Goal: Transaction & Acquisition: Register for event/course

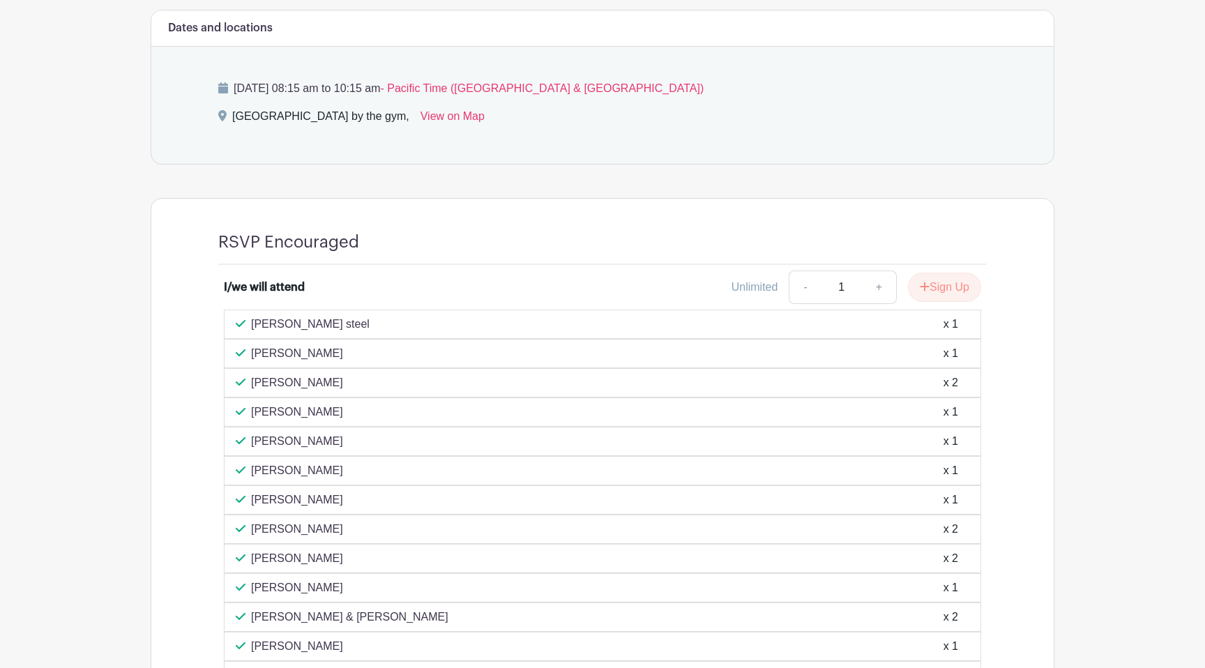
scroll to position [652, 0]
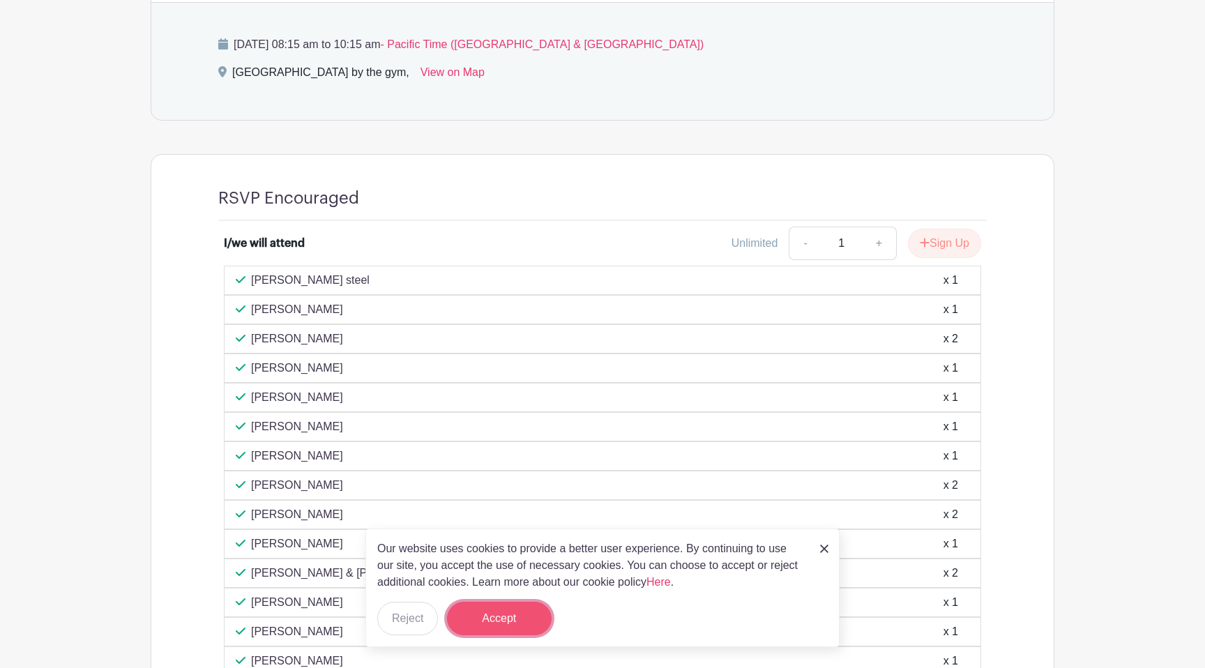
click at [515, 621] on button "Accept" at bounding box center [499, 618] width 105 height 33
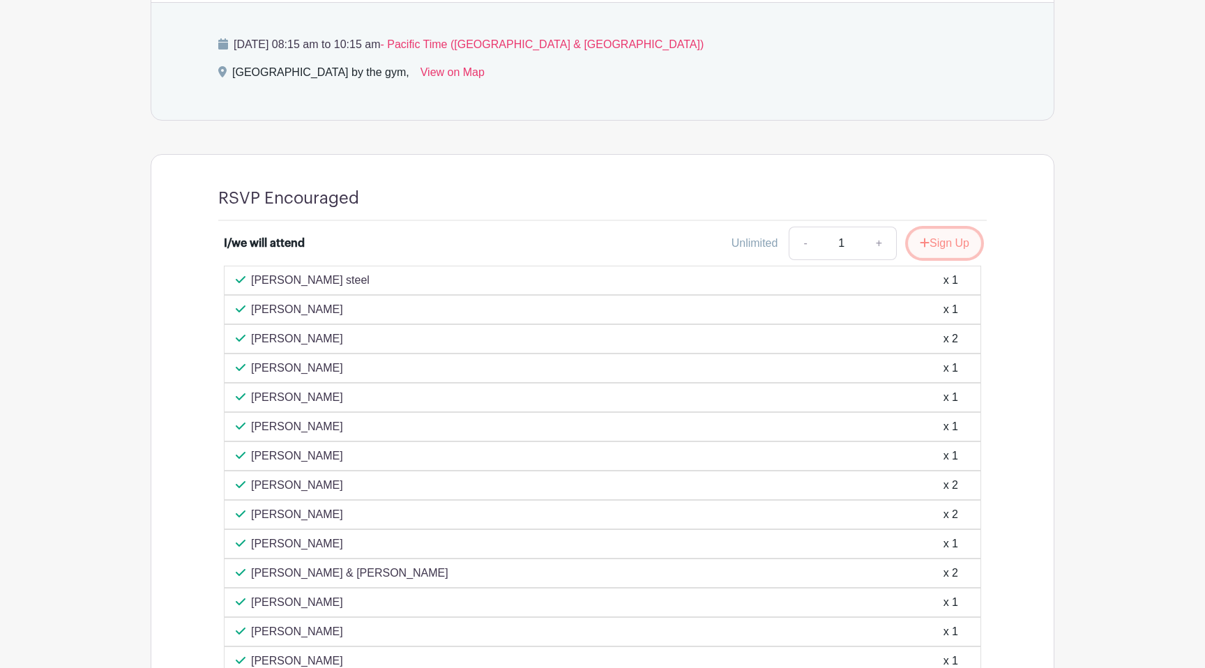
click at [944, 240] on button "Sign Up" at bounding box center [944, 243] width 73 height 29
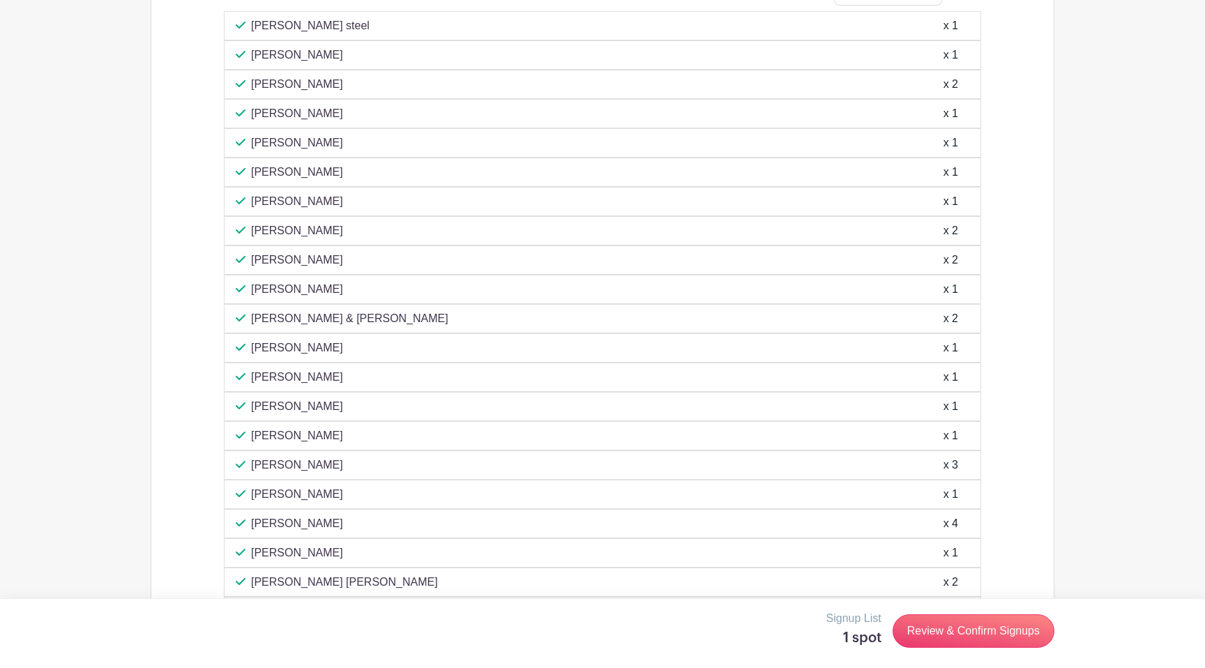
scroll to position [992, 0]
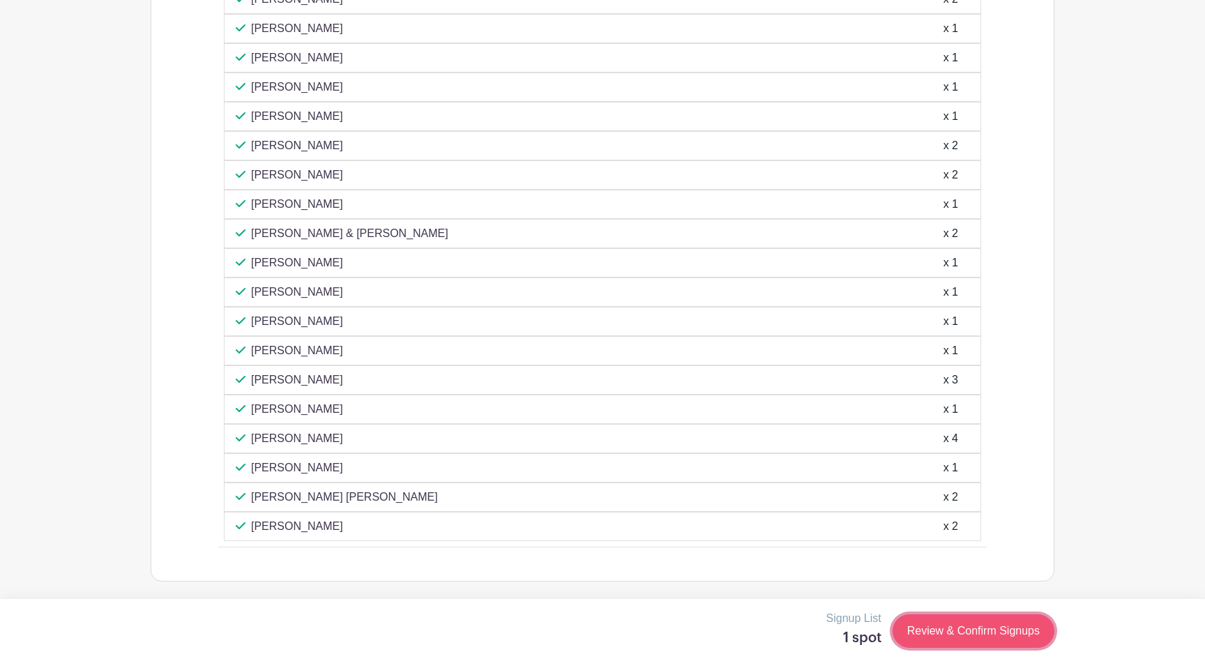
click at [970, 629] on link "Review & Confirm Signups" at bounding box center [973, 630] width 162 height 33
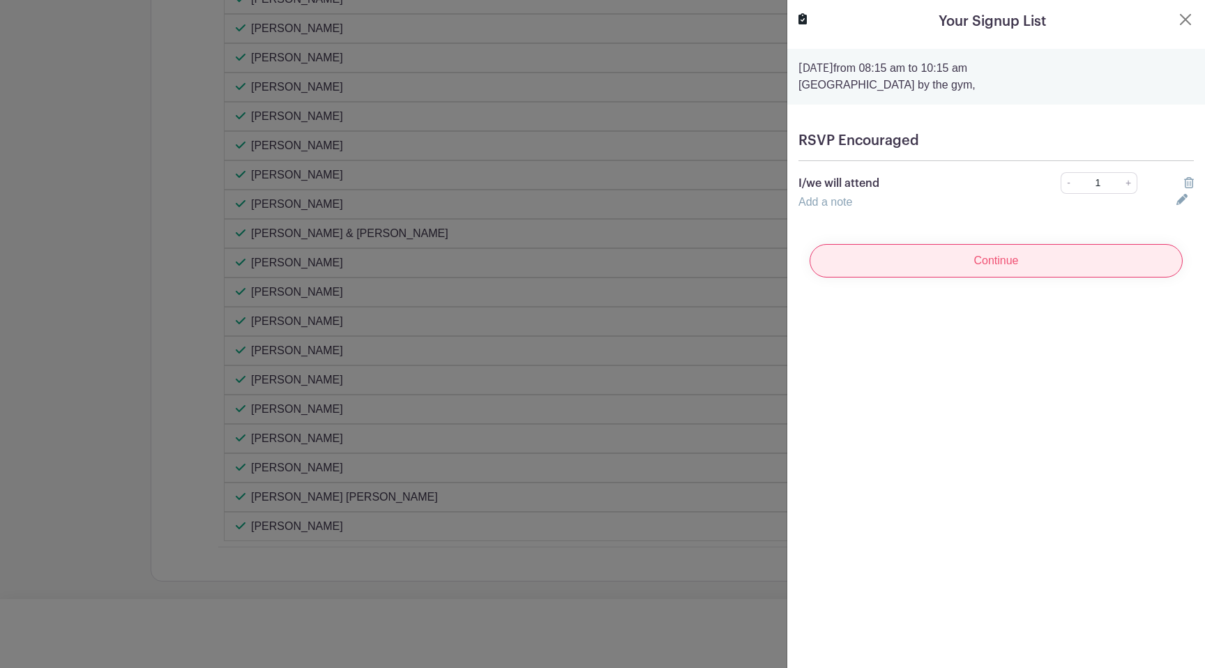
click at [984, 259] on input "Continue" at bounding box center [995, 260] width 373 height 33
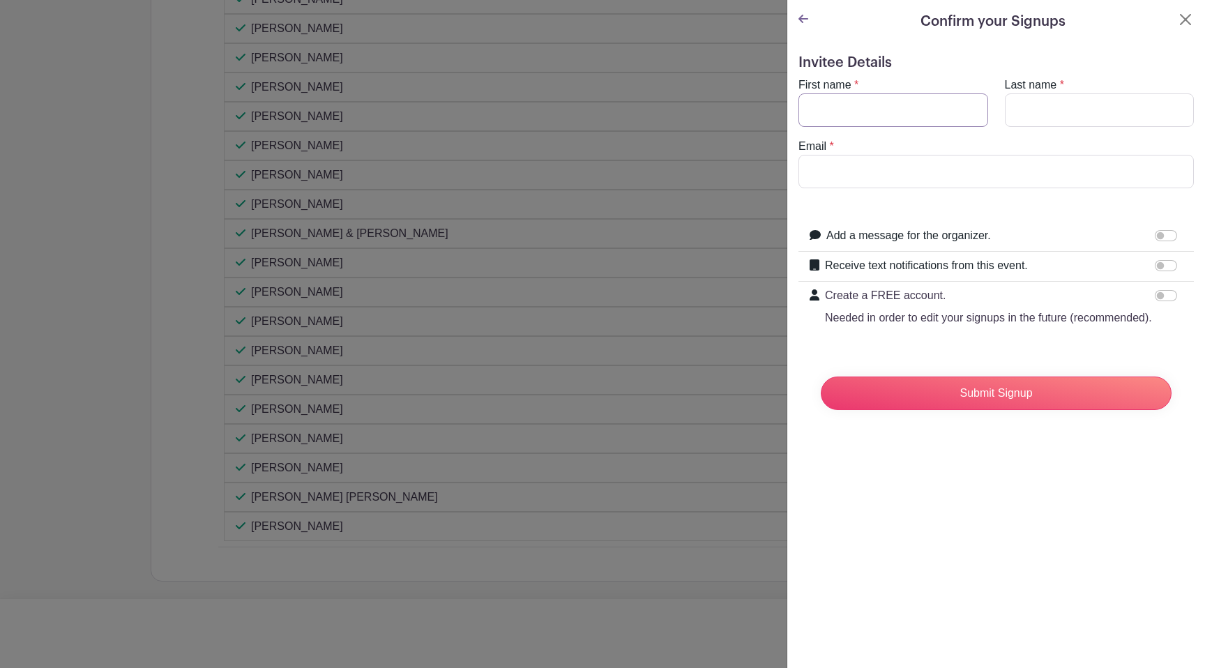
click at [895, 102] on input "First name" at bounding box center [893, 109] width 190 height 33
type input "[PERSON_NAME]"
type input "[EMAIL_ADDRESS][DOMAIN_NAME]"
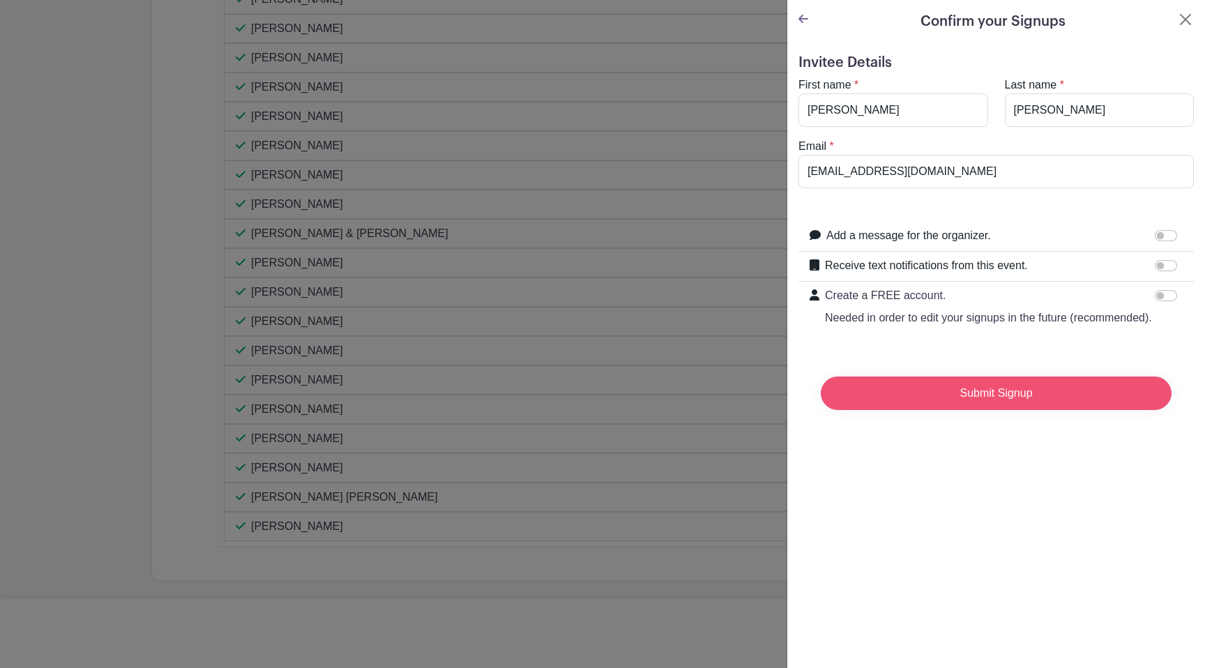
click at [943, 392] on input "Submit Signup" at bounding box center [995, 392] width 351 height 33
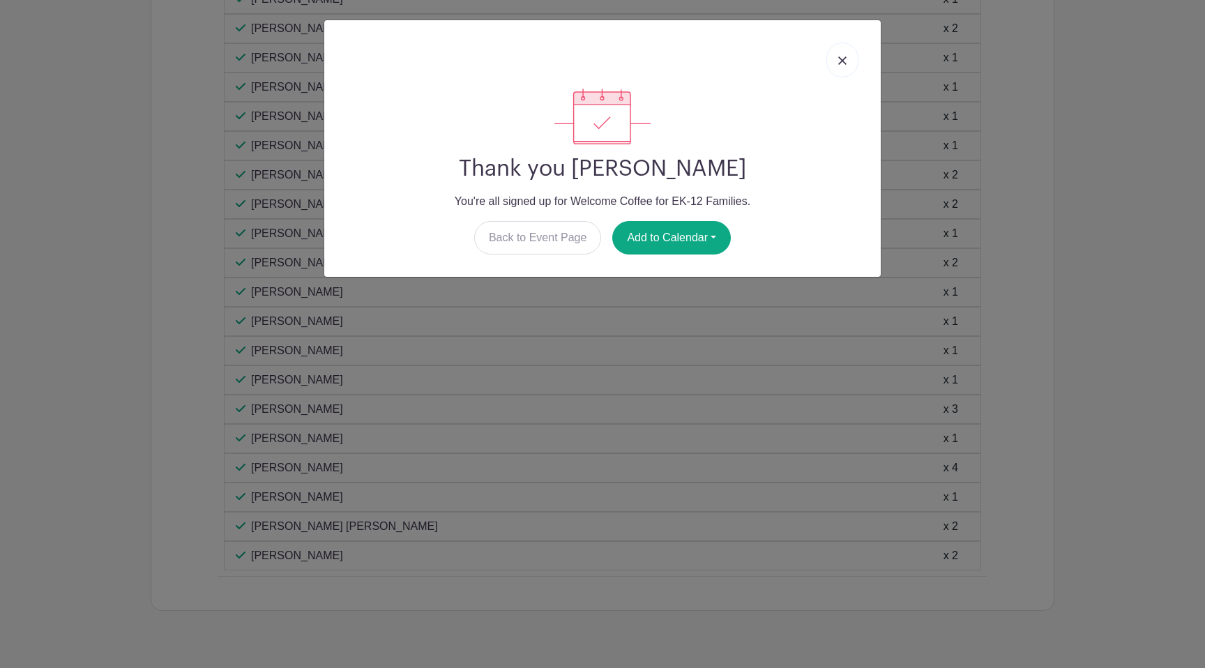
scroll to position [1021, 0]
click at [683, 247] on button "Add to Calendar" at bounding box center [671, 237] width 119 height 33
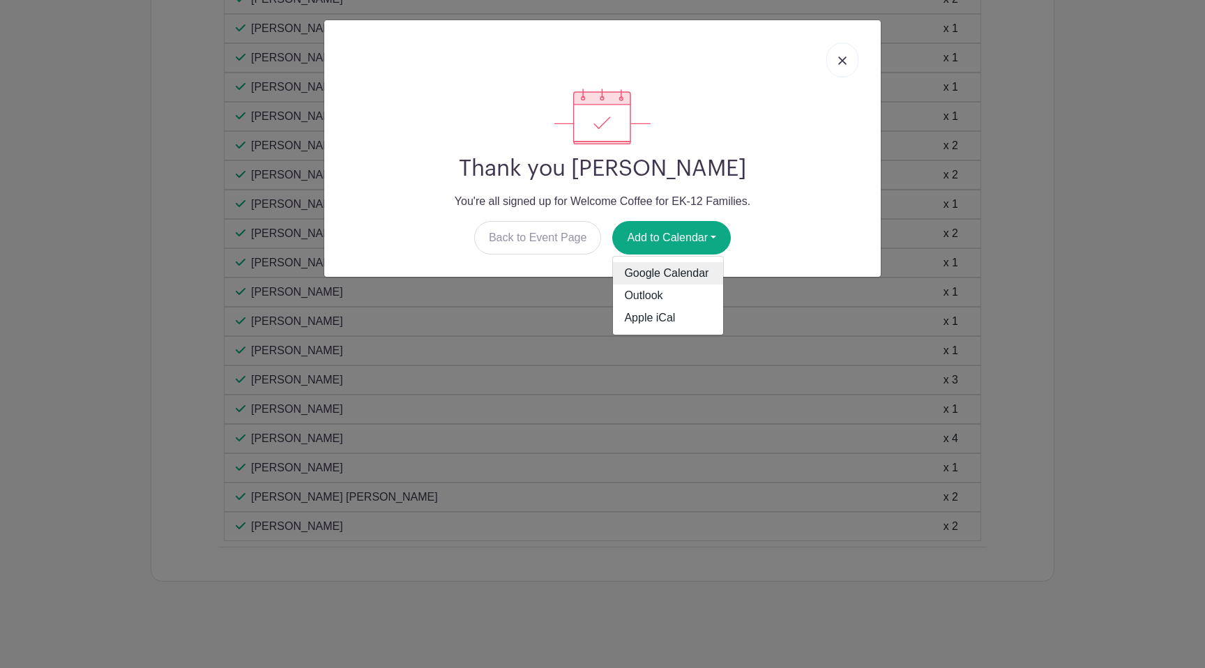
click at [678, 267] on link "Google Calendar" at bounding box center [668, 273] width 110 height 22
click at [838, 55] on link at bounding box center [842, 60] width 32 height 35
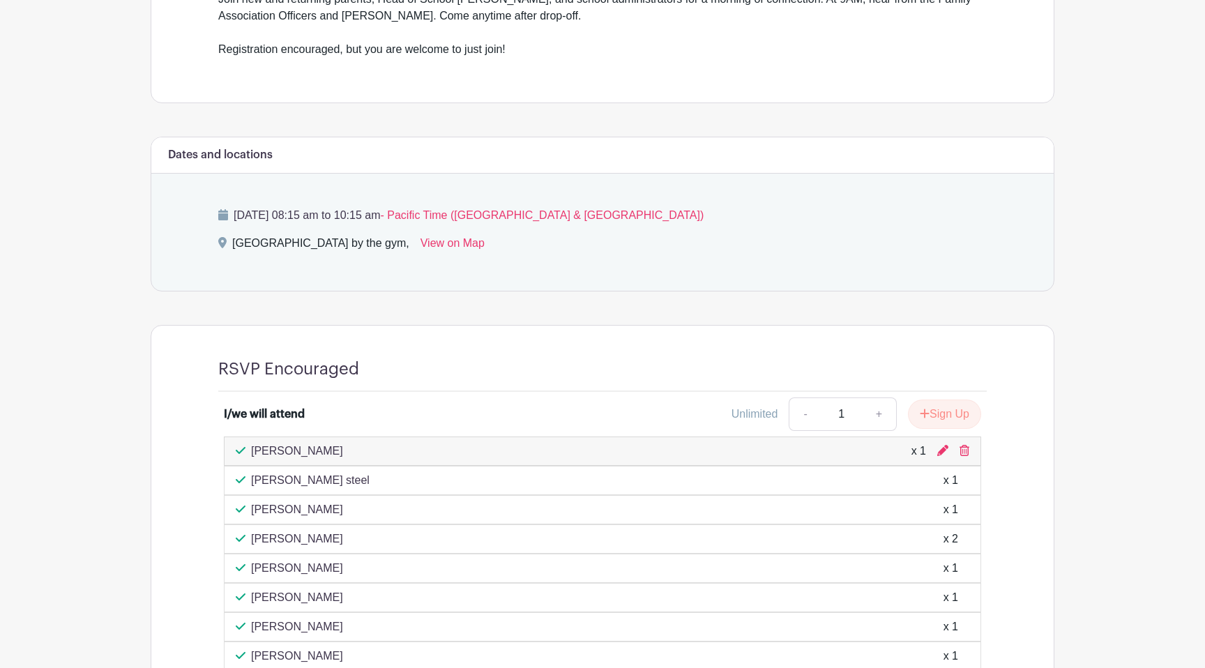
scroll to position [489, 0]
